Goal: Complete application form

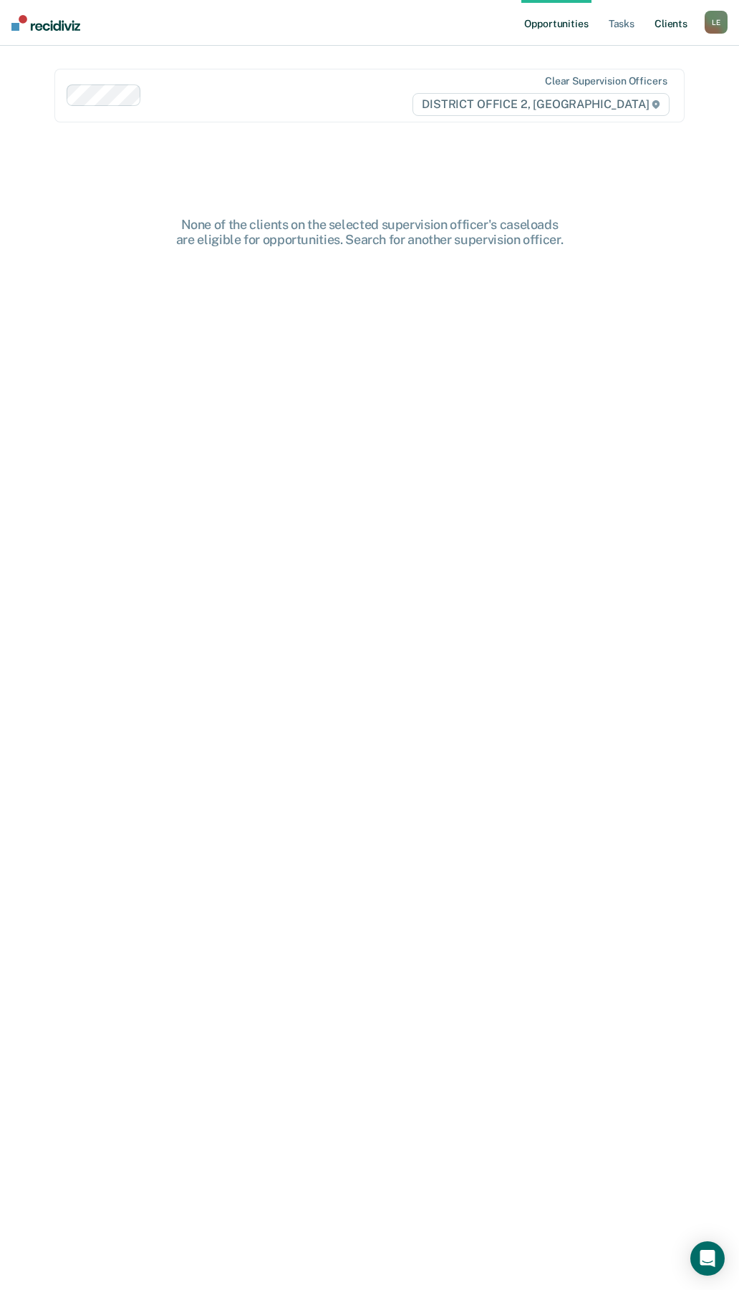
click at [674, 21] on link "Client s" at bounding box center [670, 23] width 39 height 46
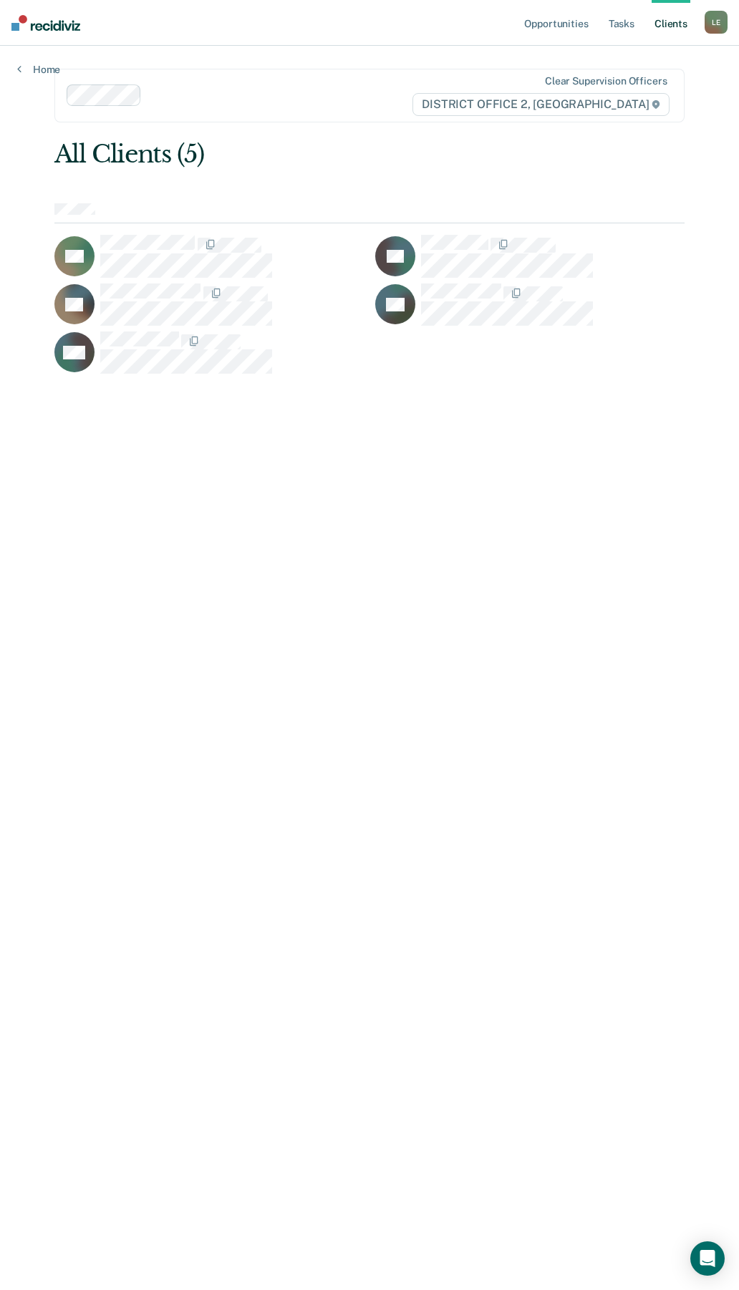
click at [707, 22] on div "L E" at bounding box center [715, 22] width 23 height 23
click at [659, 73] on link "Go to PSI Case Dashboard" at bounding box center [656, 76] width 120 height 12
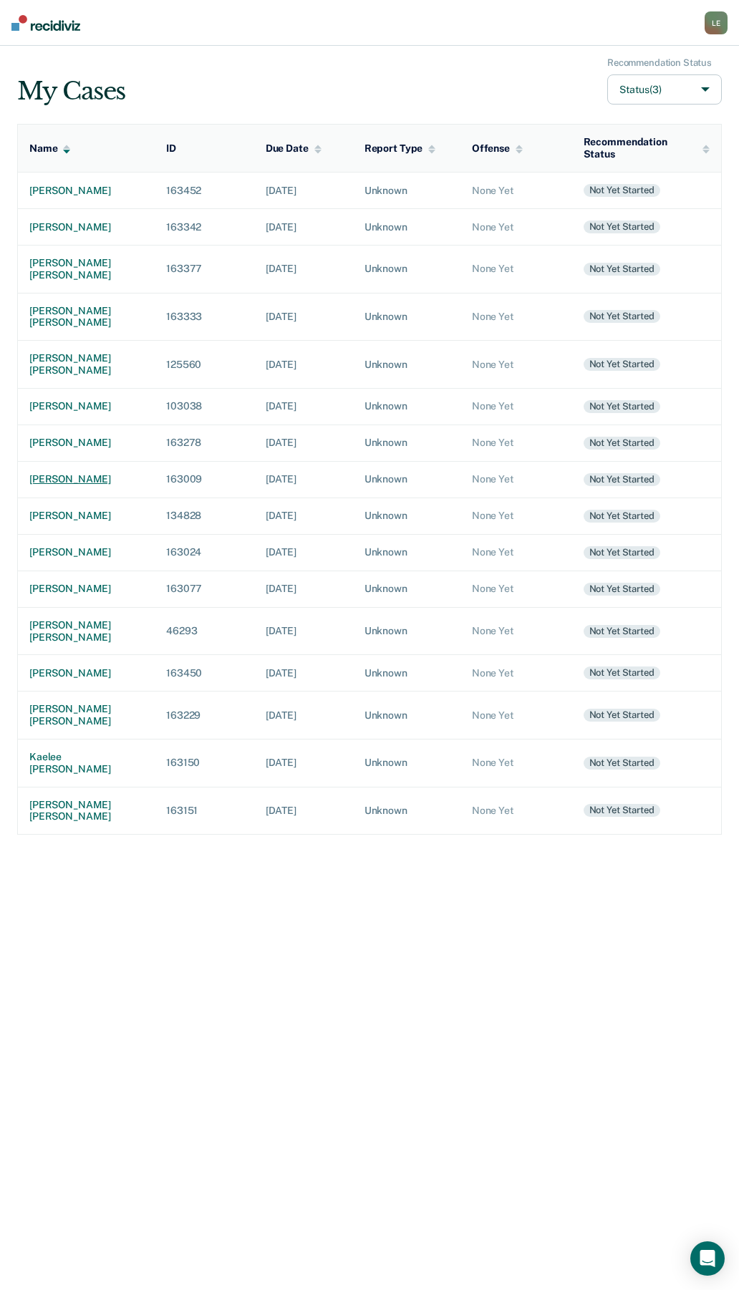
click at [97, 485] on div "[PERSON_NAME]" at bounding box center [86, 479] width 114 height 12
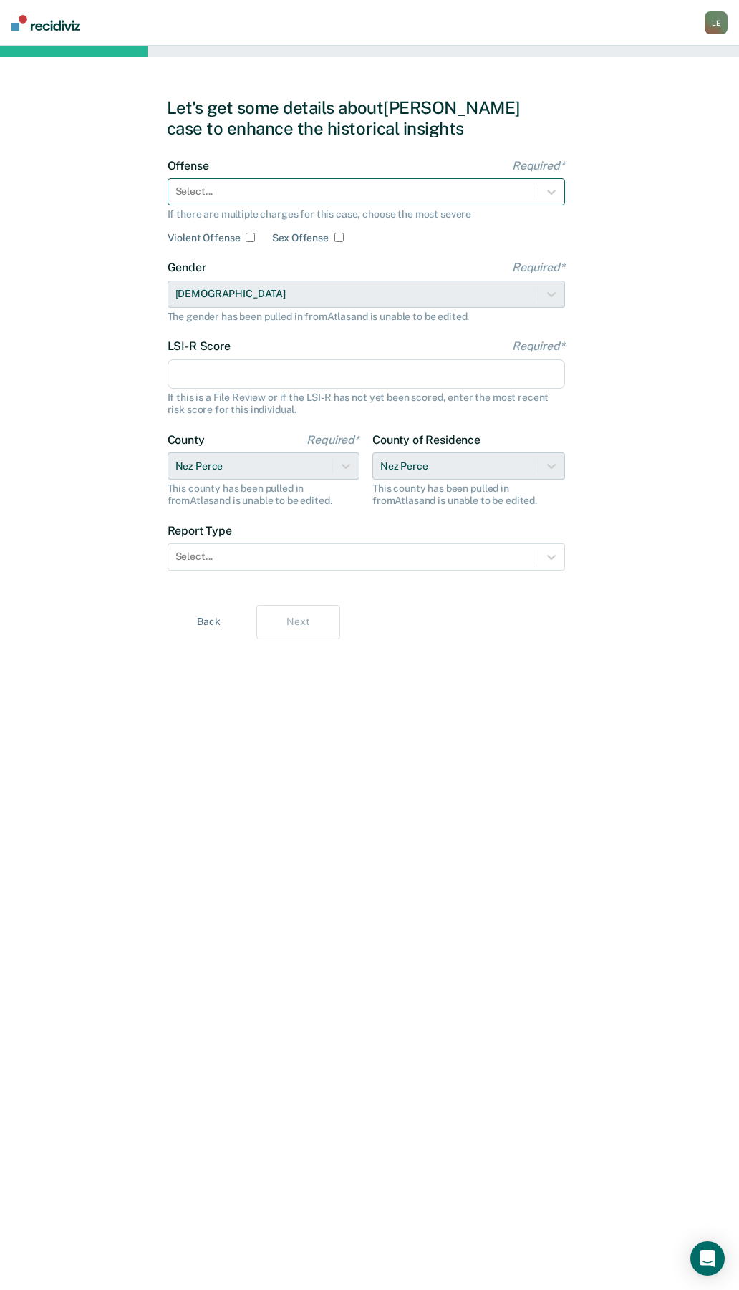
click at [246, 193] on div at bounding box center [352, 191] width 355 height 15
click at [69, 203] on div "Let's get some details about [PERSON_NAME] case to enhance the historical insig…" at bounding box center [369, 668] width 739 height 1244
click at [291, 201] on div "Select..." at bounding box center [352, 191] width 369 height 21
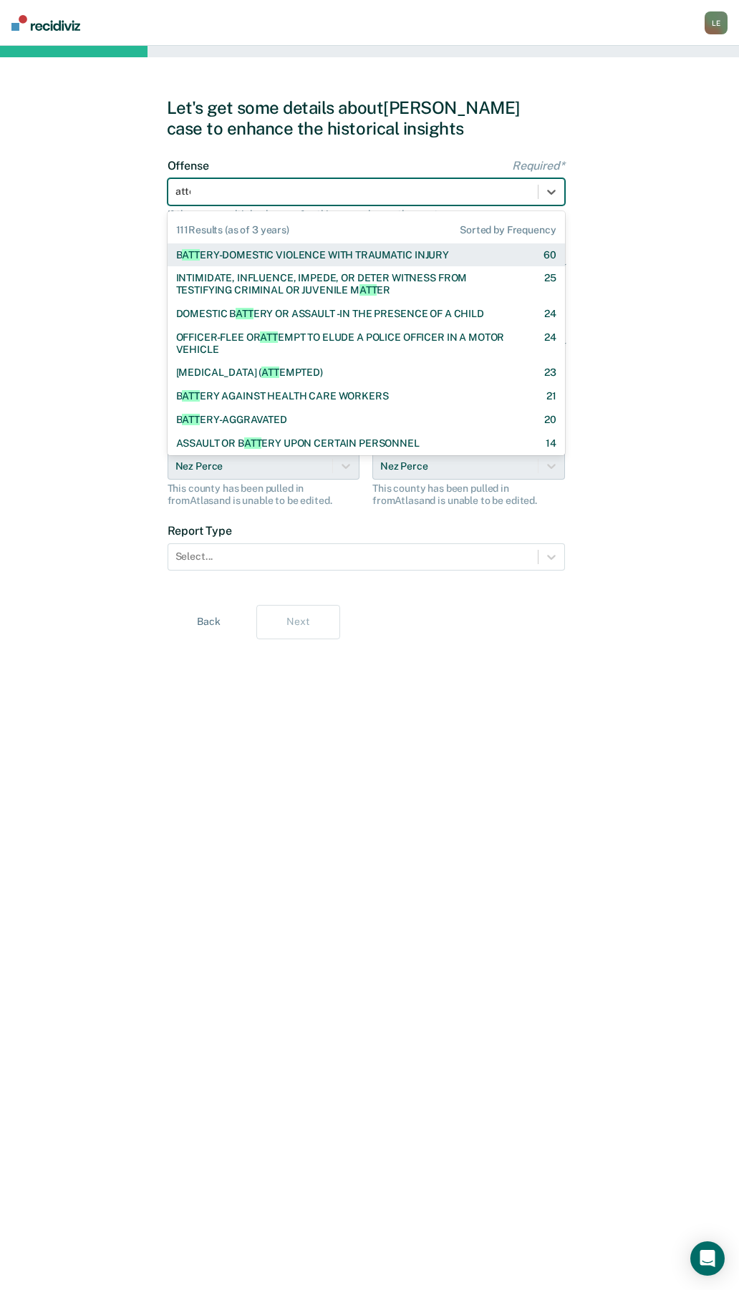
type input "attem"
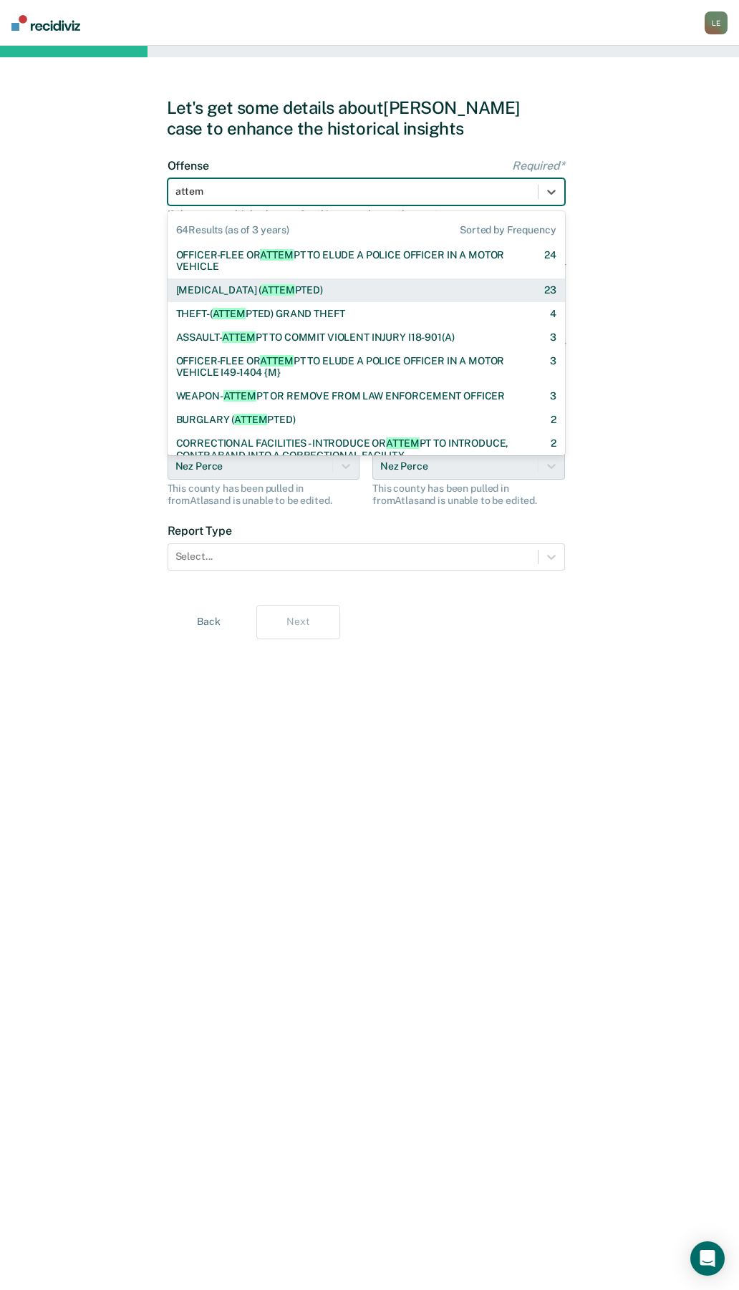
checkbox input "true"
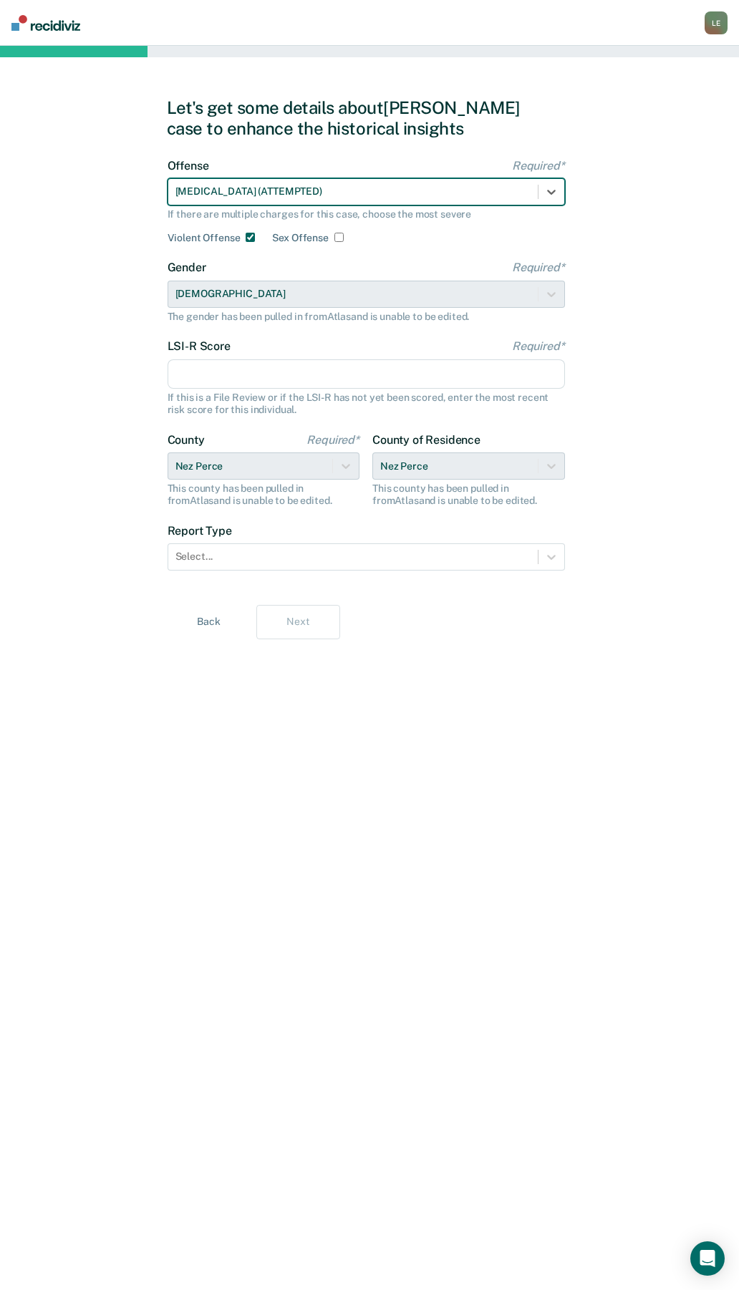
click at [228, 377] on input "LSI-R Score Required*" at bounding box center [365, 374] width 397 height 30
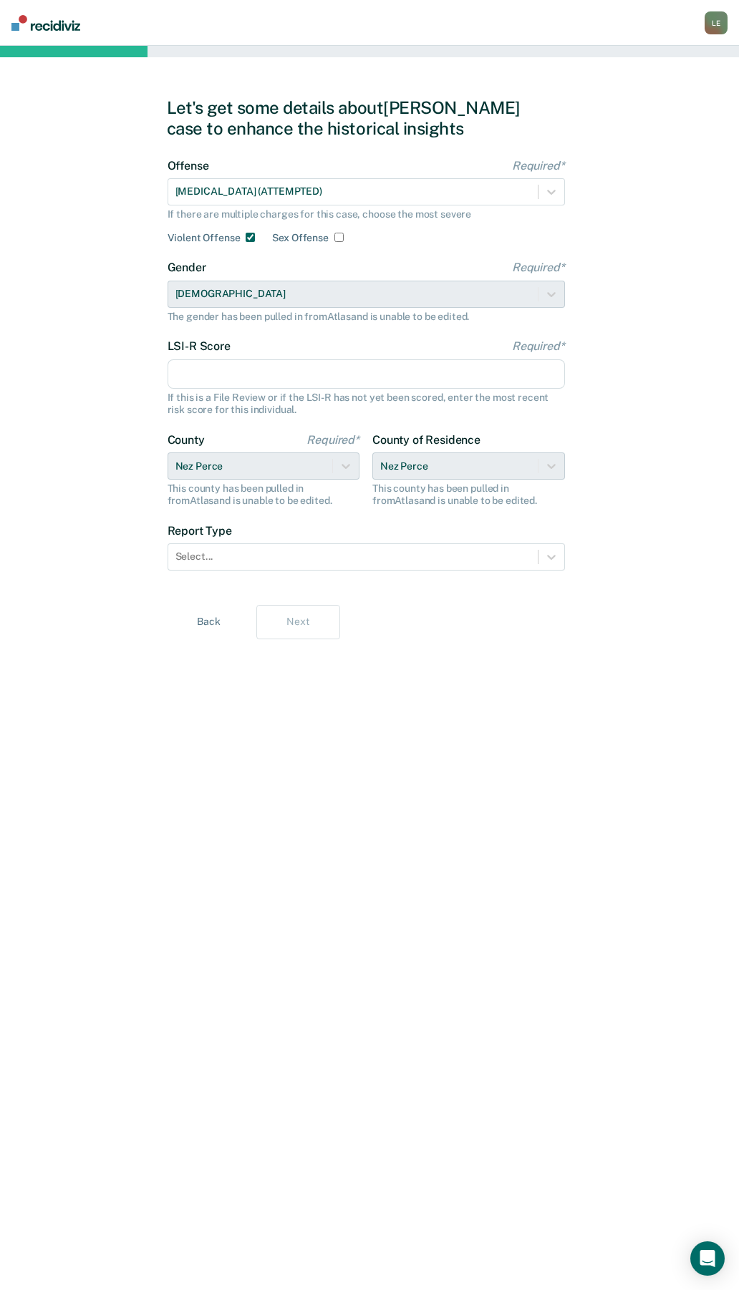
click at [713, 432] on div "Let's get some details about [PERSON_NAME] case to enhance the historical insig…" at bounding box center [369, 668] width 739 height 1244
click at [592, 429] on div "Let's get some details about [PERSON_NAME] case to enhance the historical insig…" at bounding box center [369, 668] width 739 height 1244
click at [384, 570] on div "Select..." at bounding box center [365, 556] width 397 height 27
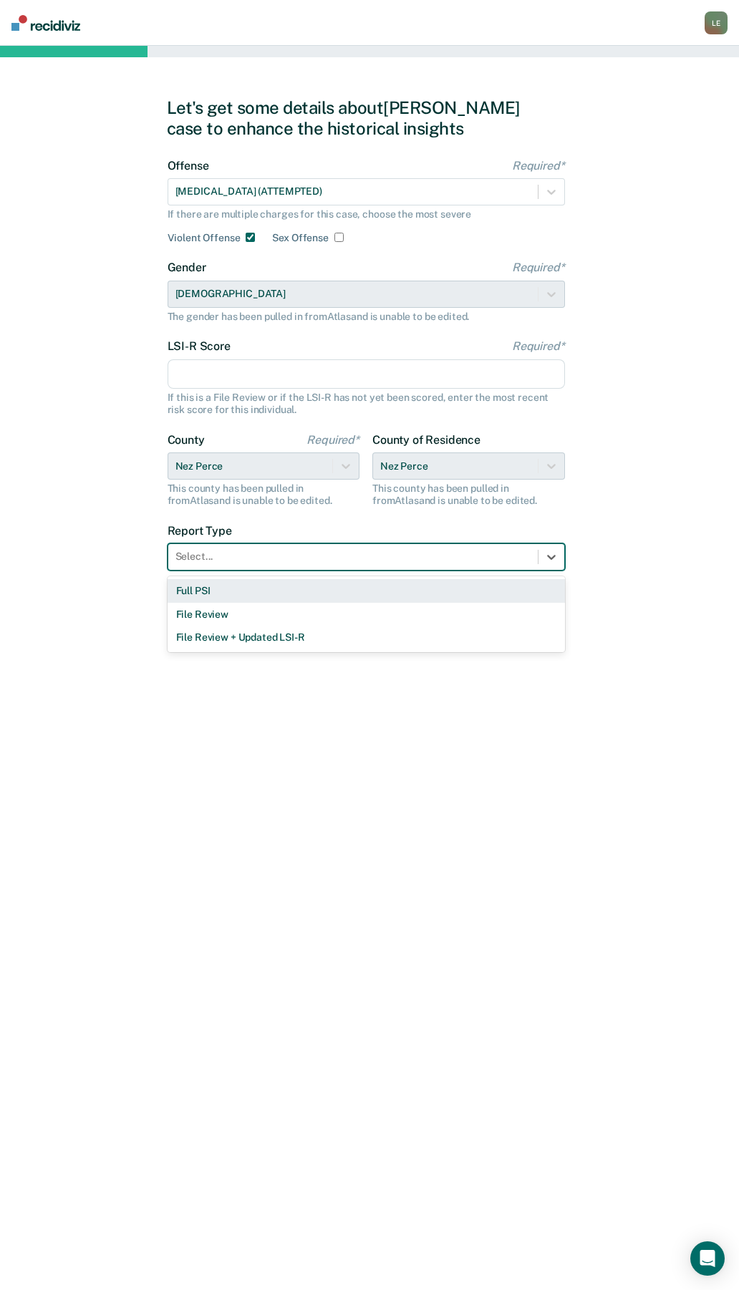
click at [293, 591] on div "Full PSI" at bounding box center [365, 591] width 397 height 24
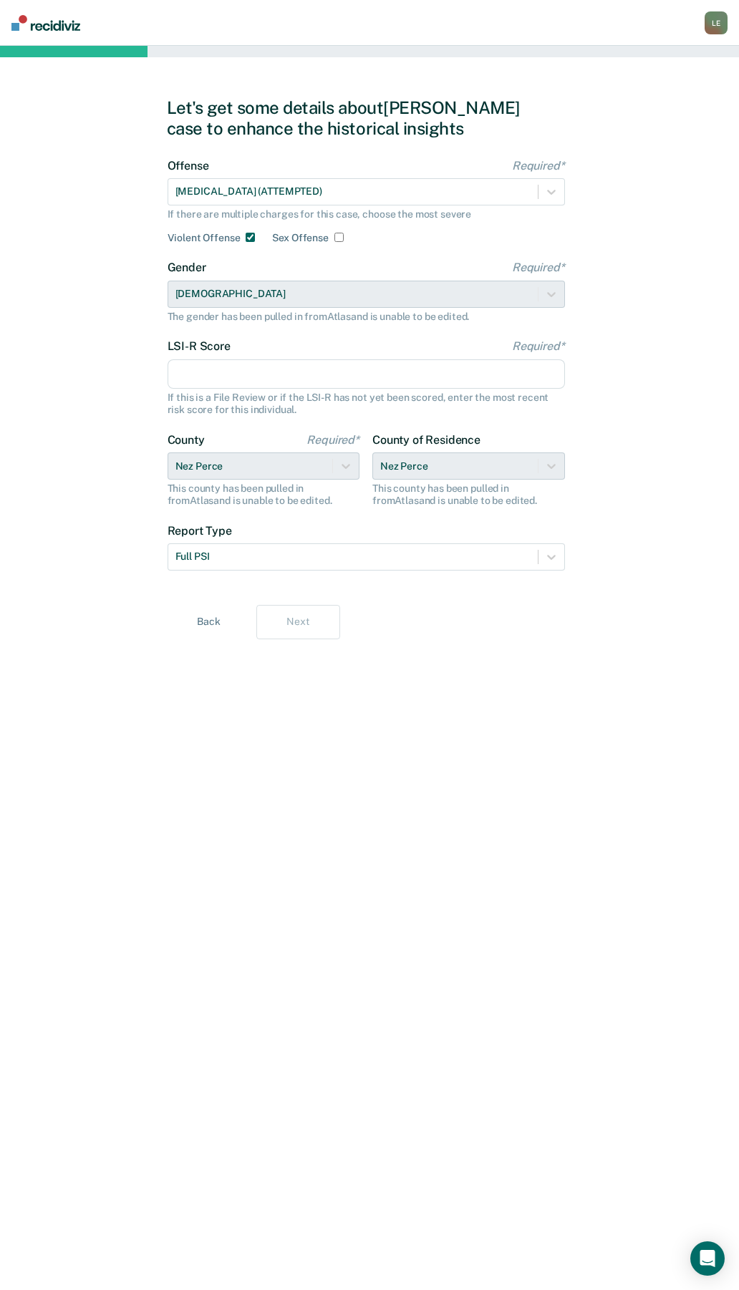
click at [452, 645] on div "Let's get some details about [PERSON_NAME] case to enhance the historical insig…" at bounding box center [370, 668] width 406 height 1210
click at [429, 370] on input "LSI-R Score Required*" at bounding box center [365, 374] width 397 height 30
click at [725, 629] on div "Let's get some details about [PERSON_NAME] case to enhance the historical insig…" at bounding box center [369, 668] width 739 height 1244
